Goal: Information Seeking & Learning: Learn about a topic

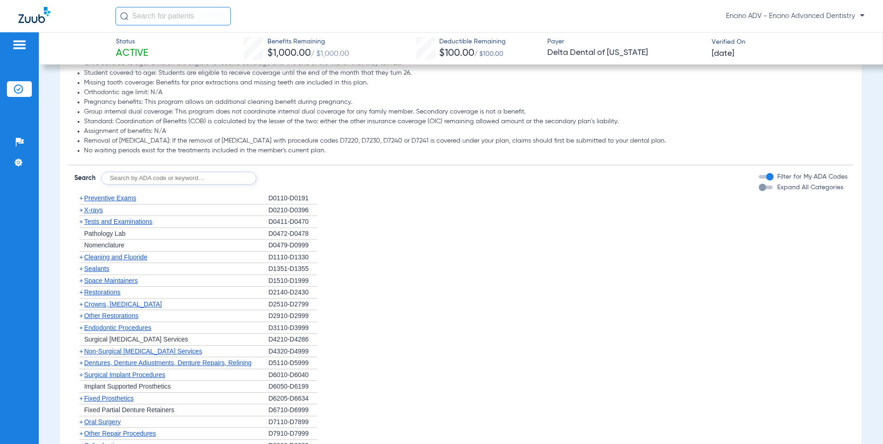
scroll to position [554, 0]
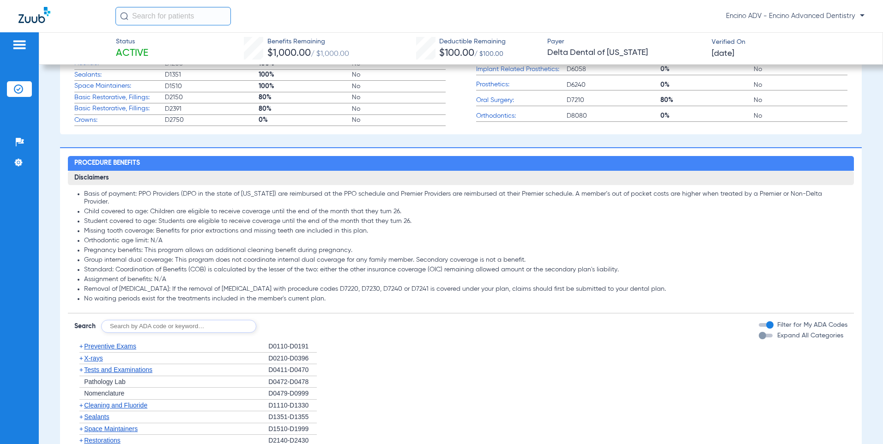
scroll to position [554, 0]
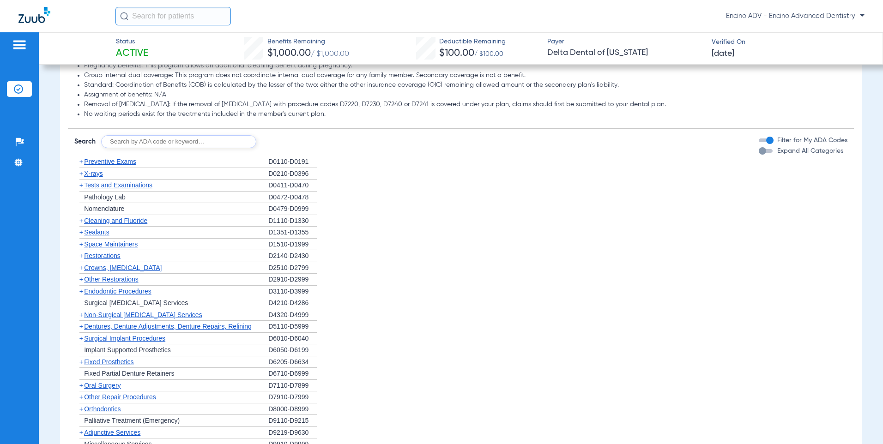
click at [104, 217] on span "Cleaning and Fluoride" at bounding box center [115, 220] width 63 height 7
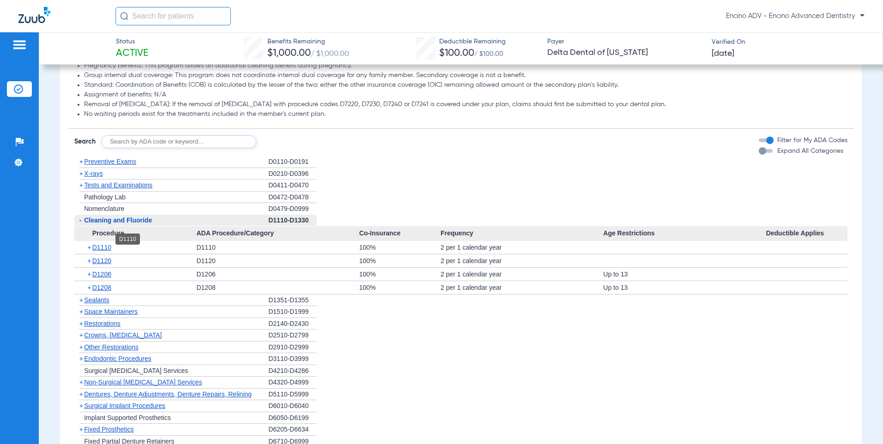
click at [105, 244] on span "D1110" at bounding box center [101, 247] width 19 height 7
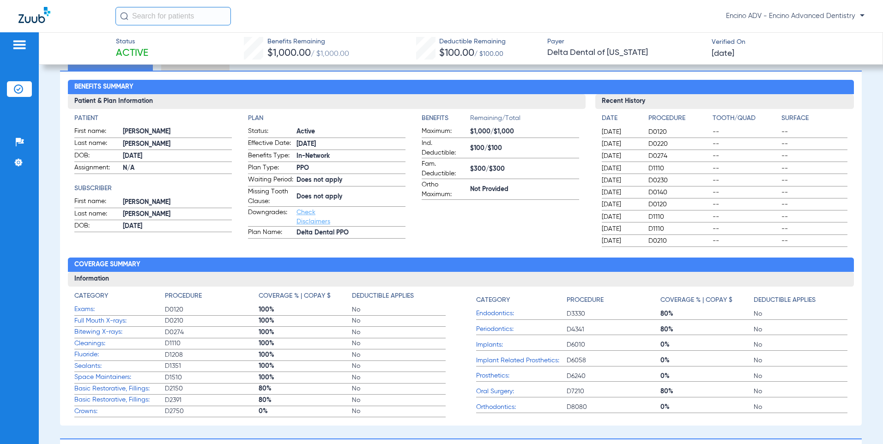
scroll to position [0, 0]
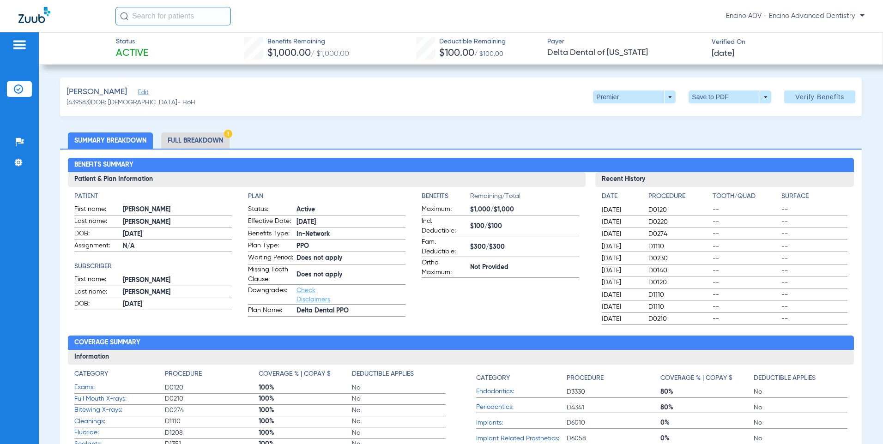
click at [190, 139] on li "Full Breakdown" at bounding box center [195, 141] width 68 height 16
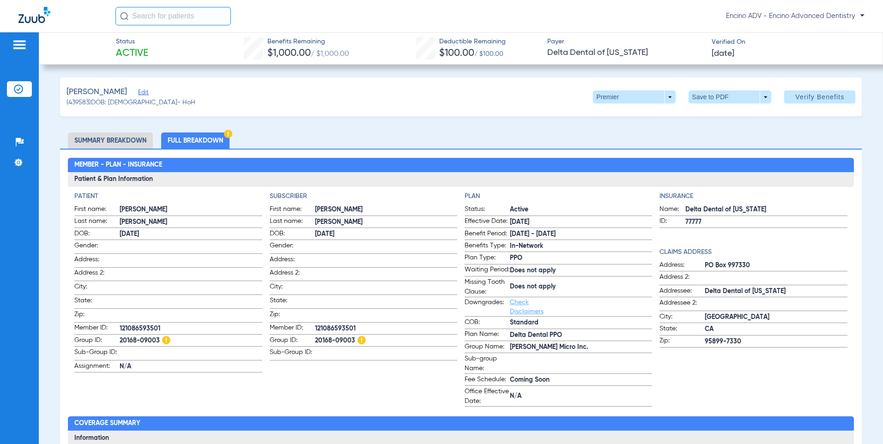
click at [127, 145] on li "Summary Breakdown" at bounding box center [110, 141] width 85 height 16
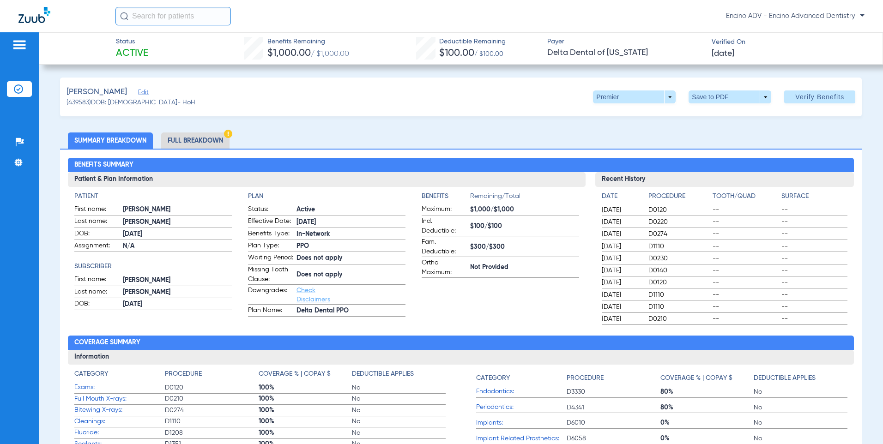
click at [182, 135] on li "Full Breakdown" at bounding box center [195, 141] width 68 height 16
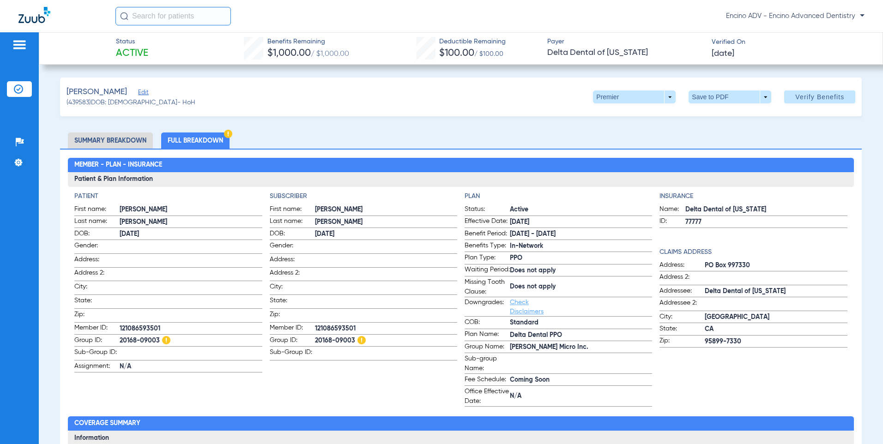
click at [117, 142] on li "Summary Breakdown" at bounding box center [110, 141] width 85 height 16
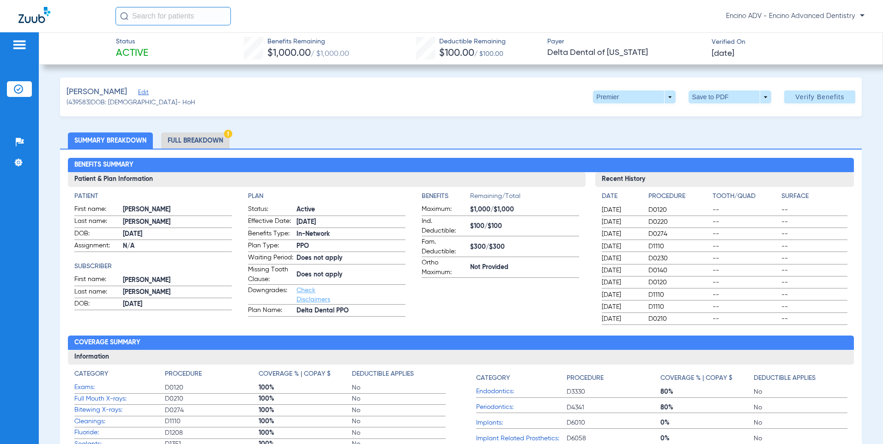
click at [199, 138] on li "Full Breakdown" at bounding box center [195, 141] width 68 height 16
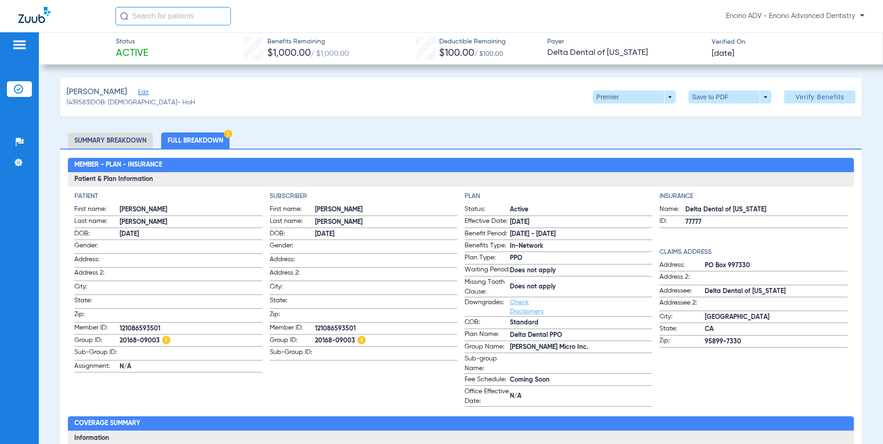
click at [126, 140] on li "Summary Breakdown" at bounding box center [110, 141] width 85 height 16
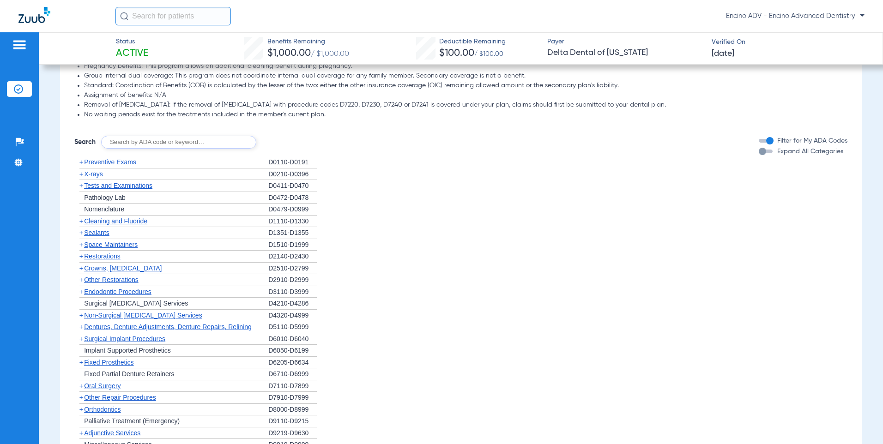
scroll to position [508, 0]
